Goal: Task Accomplishment & Management: Manage account settings

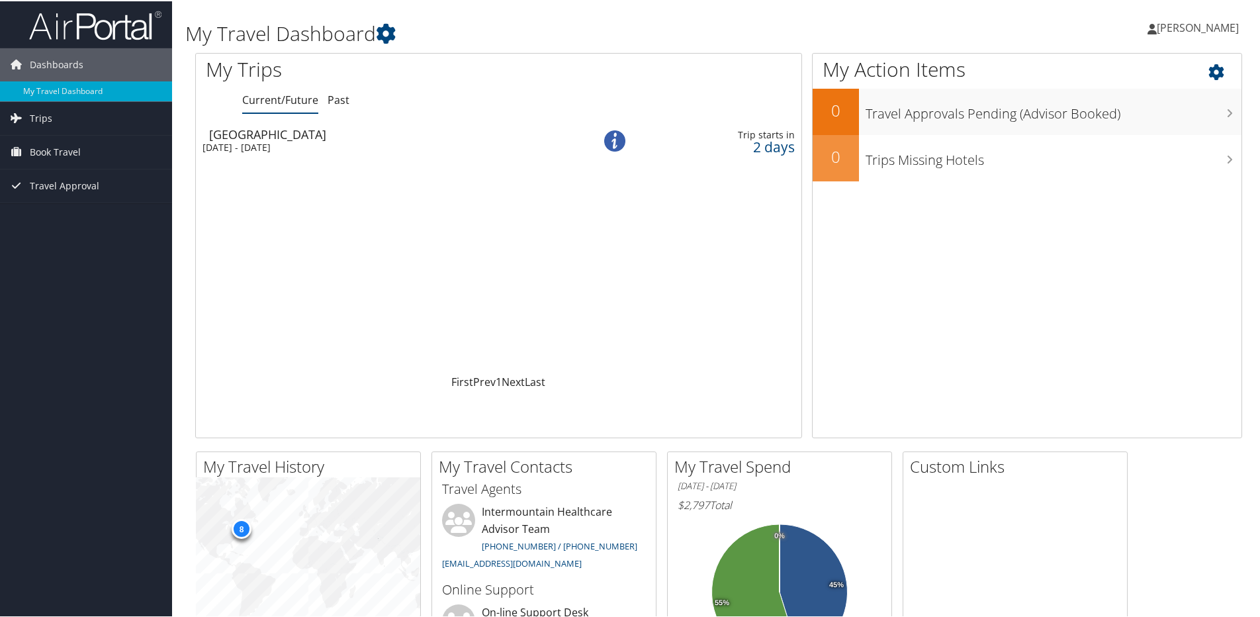
click at [620, 69] on icon at bounding box center [1228, 67] width 39 height 23
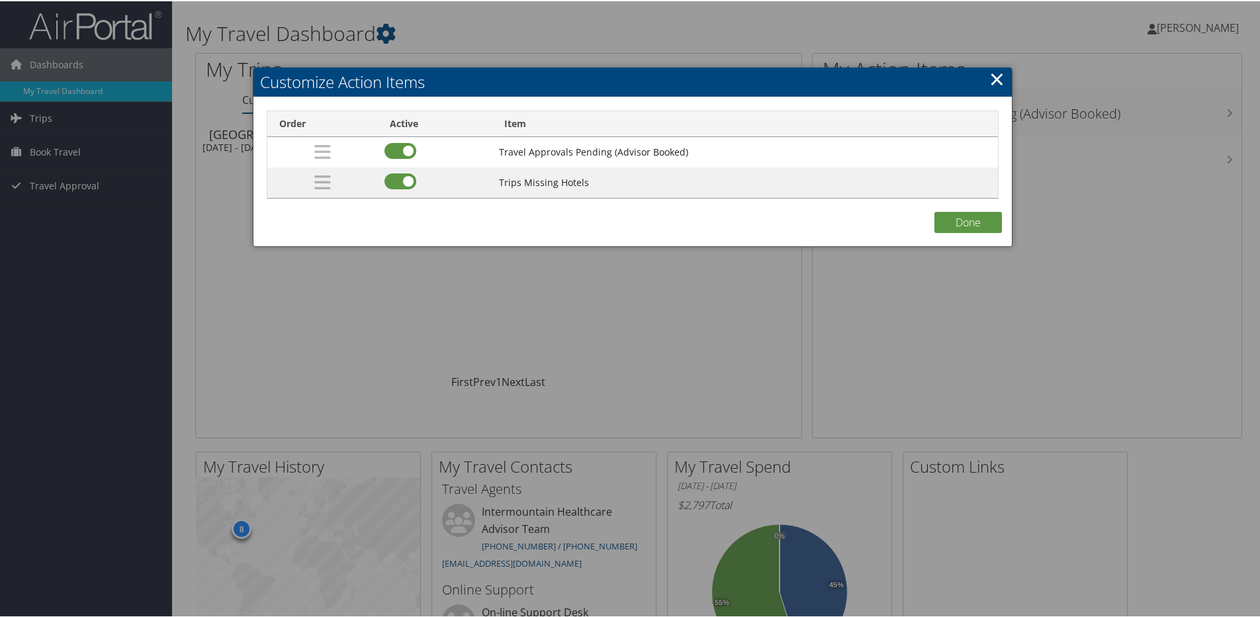
drag, startPoint x: 994, startPoint y: 69, endPoint x: 1159, endPoint y: 31, distance: 169.2
click at [620, 71] on link "×" at bounding box center [997, 77] width 15 height 26
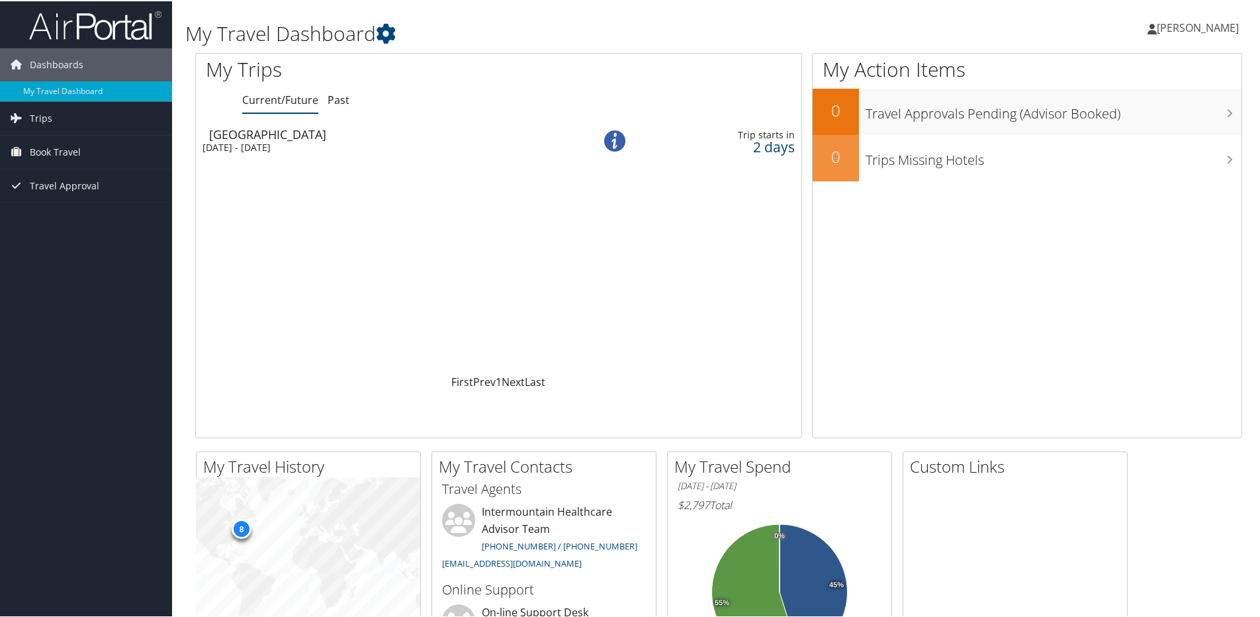
click at [620, 23] on span "[PERSON_NAME]" at bounding box center [1198, 26] width 82 height 15
click at [620, 113] on link "View Travel Profile" at bounding box center [1163, 118] width 148 height 23
click at [620, 27] on span "[PERSON_NAME]" at bounding box center [1198, 26] width 82 height 15
click at [620, 71] on link "My Settings" at bounding box center [1163, 73] width 148 height 23
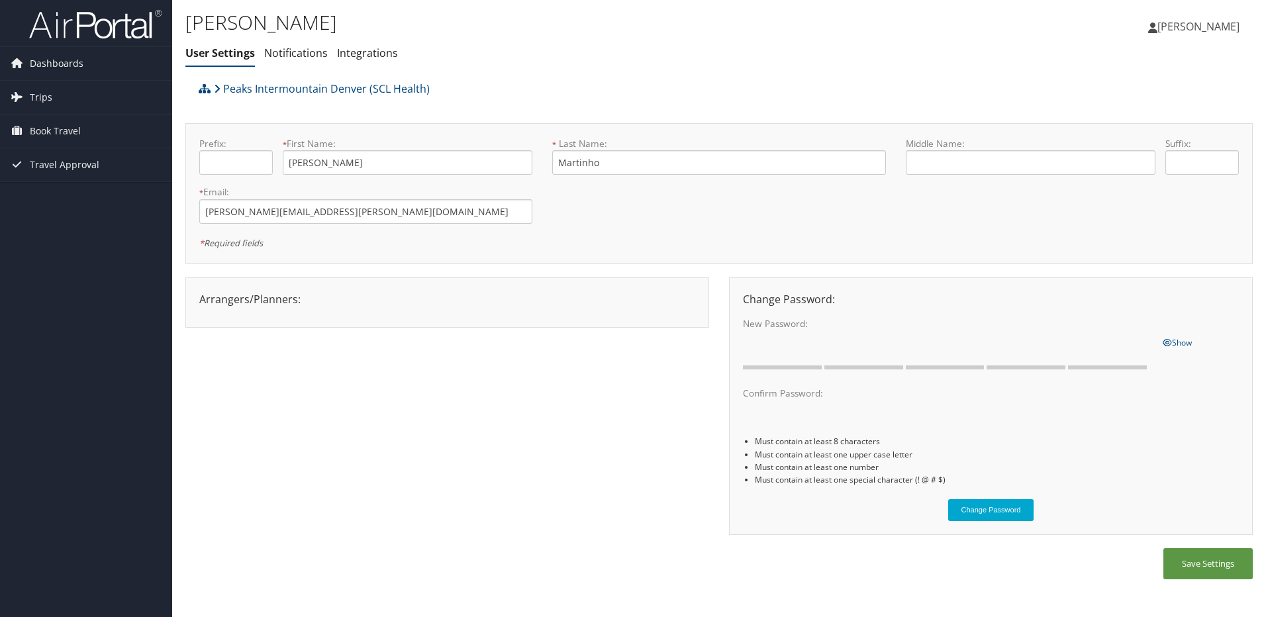
click at [78, 30] on img at bounding box center [95, 24] width 132 height 31
